Goal: Information Seeking & Learning: Learn about a topic

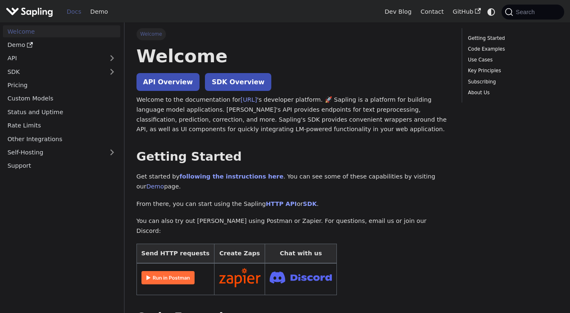
click at [362, 102] on p "Welcome to the documentation for [URL] 's developer platform. 🚀 Sapling is a pl…" at bounding box center [292, 114] width 313 height 39
